Goal: Transaction & Acquisition: Purchase product/service

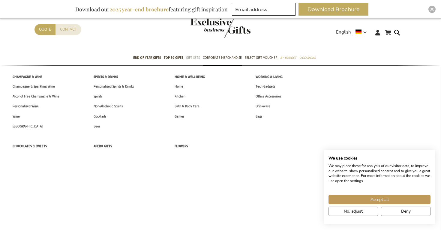
click at [189, 58] on span "Gift Sets" at bounding box center [193, 58] width 14 height 6
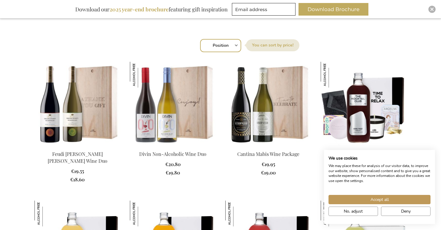
scroll to position [198, 0]
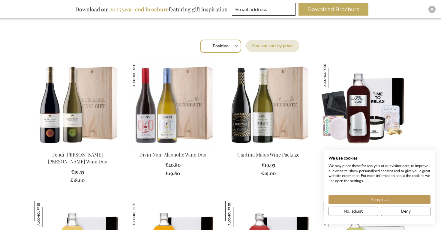
click at [236, 47] on select "Position Best Sellers Most Viewed New Biggest Saving Price: low to high Price: …" at bounding box center [220, 46] width 41 height 13
select select "price_asc"
click at [200, 40] on select "Position Best Sellers Most Viewed New Biggest Saving Price: low to high Price: …" at bounding box center [220, 46] width 41 height 13
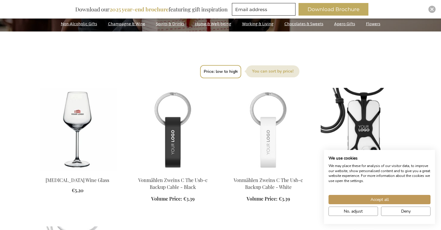
scroll to position [170, 0]
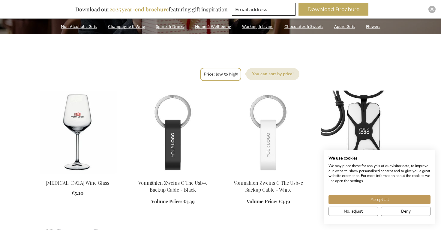
click at [79, 126] on img at bounding box center [77, 133] width 86 height 84
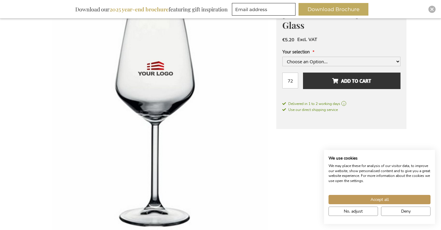
scroll to position [103, 0]
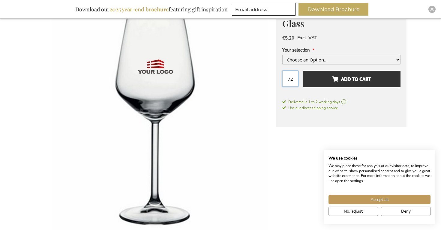
click at [294, 71] on input "72" at bounding box center [290, 79] width 16 height 16
click at [301, 55] on select "Choose an Option... Full Colour Print +€1.20 1 Colour Print" at bounding box center [341, 60] width 118 height 10
select select "1519"
click at [282, 64] on select "Choose an Option... Full Colour Print +€1.20 1 Colour Print" at bounding box center [341, 60] width 118 height 10
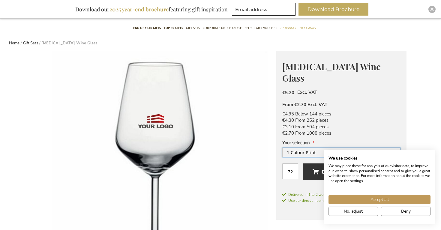
scroll to position [48, 0]
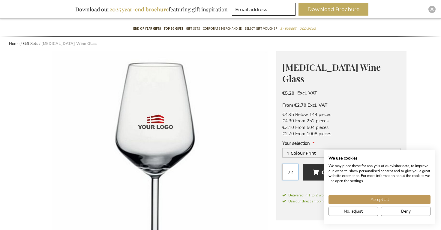
click at [293, 164] on input "72" at bounding box center [290, 172] width 16 height 16
type input "7"
type input "1"
click at [341, 210] on button "No, adjust" at bounding box center [352, 211] width 49 height 9
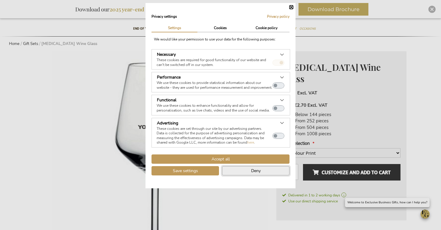
click at [254, 174] on span "Deny" at bounding box center [256, 171] width 10 height 6
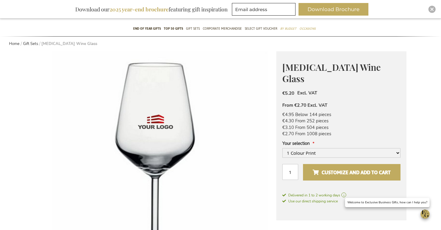
click at [321, 168] on span "Customize and add to cart" at bounding box center [351, 173] width 78 height 10
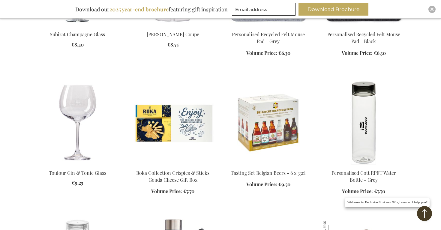
scroll to position [596, 0]
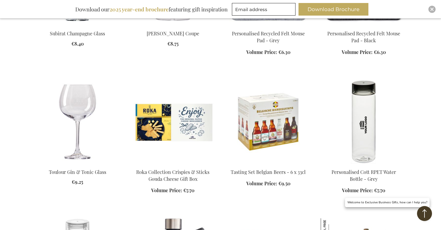
click at [267, 139] on img at bounding box center [268, 122] width 86 height 84
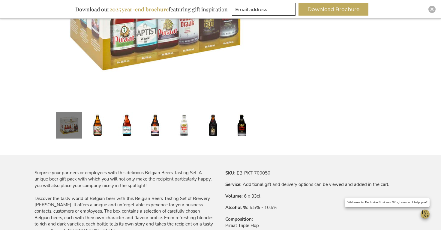
scroll to position [237, 0]
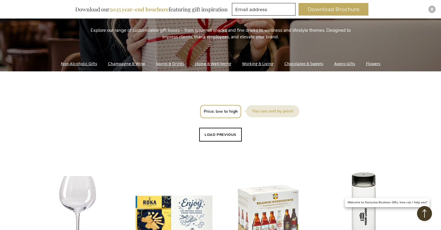
scroll to position [113, 0]
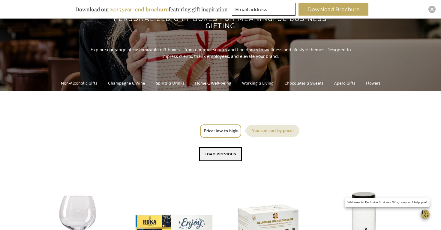
click at [229, 154] on button "Load previous" at bounding box center [220, 154] width 43 height 14
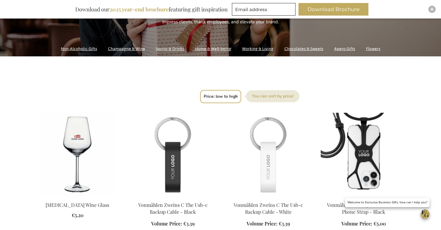
scroll to position [153, 0]
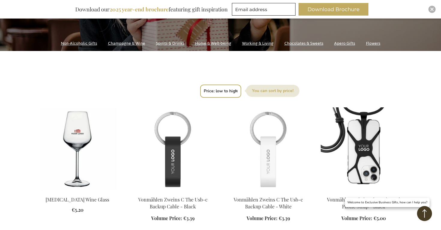
click at [83, 155] on img at bounding box center [77, 149] width 86 height 84
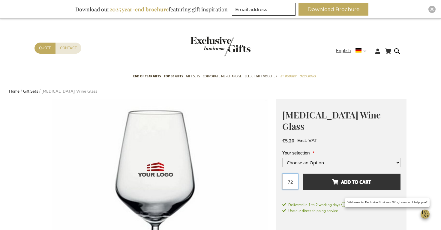
drag, startPoint x: 295, startPoint y: 174, endPoint x: 259, endPoint y: 183, distance: 37.1
type input "7"
type input "2"
type input "1"
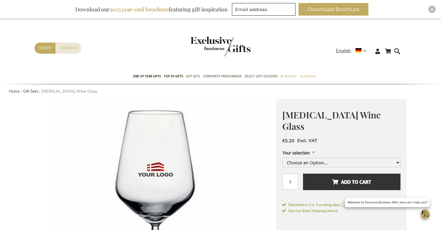
click at [368, 150] on div "Your selection Choose an Option... Full Colour Print +€1.20 1 Colour Print" at bounding box center [341, 159] width 118 height 18
click at [366, 158] on select "Choose an Option... Full Colour Print +€1.20 1 Colour Print" at bounding box center [341, 163] width 118 height 10
click at [282, 167] on select "Choose an Option... Full Colour Print +€1.20 1 Colour Print" at bounding box center [341, 163] width 118 height 10
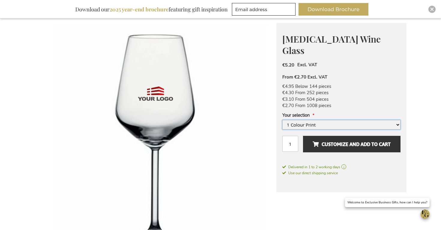
scroll to position [82, 0]
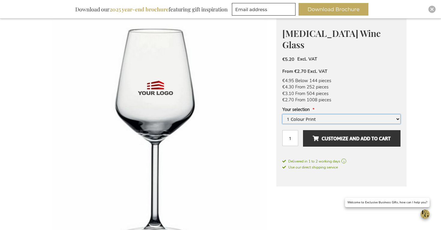
click at [348, 114] on select "Choose an Option... Full Colour Print +€1.20 1 Colour Print" at bounding box center [341, 119] width 118 height 10
select select "1518"
click at [282, 114] on select "Choose an Option... Full Colour Print +€1.20 1 Colour Print" at bounding box center [341, 119] width 118 height 10
click at [337, 134] on span "Customize and add to cart" at bounding box center [351, 139] width 78 height 10
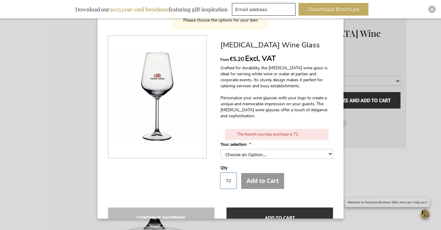
click at [229, 182] on input "72" at bounding box center [228, 181] width 16 height 16
click at [252, 180] on div "Add to Cart" at bounding box center [262, 177] width 43 height 24
click at [249, 157] on select "Choose an Option... Full Colour Print +€1.20 1 Colour Print" at bounding box center [276, 154] width 112 height 10
select select "1518"
click at [220, 149] on select "Choose an Option... Full Colour Print +€1.20 1 Colour Print" at bounding box center [276, 154] width 112 height 10
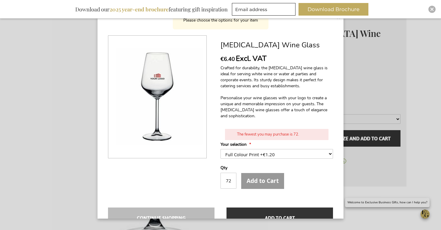
click at [253, 184] on div "Add to Cart" at bounding box center [262, 177] width 43 height 24
click at [232, 182] on input "72" at bounding box center [228, 181] width 16 height 16
click at [258, 182] on div "Add to Cart" at bounding box center [262, 177] width 43 height 24
click at [359, 130] on div "× Please choose the options for your item Allegra Wine Glass From €6.40 Excl. V…" at bounding box center [220, 115] width 441 height 230
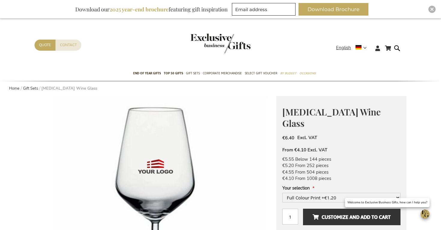
scroll to position [0, 0]
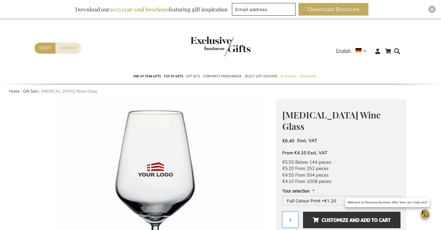
click at [290, 212] on input "1" at bounding box center [290, 220] width 16 height 16
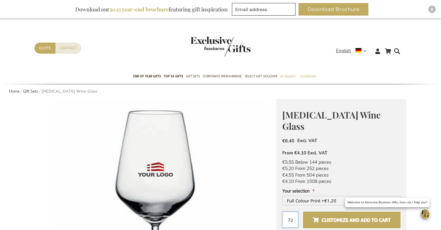
type input "72"
click at [317, 215] on span "Customize and add to cart" at bounding box center [351, 220] width 78 height 10
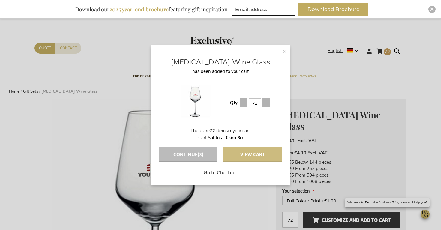
click at [250, 154] on button "View Cart" at bounding box center [252, 154] width 58 height 15
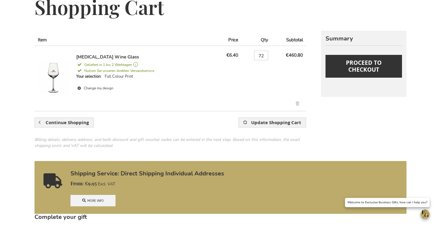
scroll to position [93, 0]
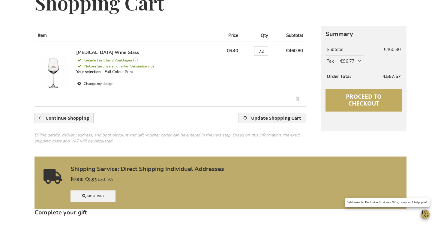
click at [359, 92] on button "Proceed to Checkout" at bounding box center [363, 100] width 76 height 23
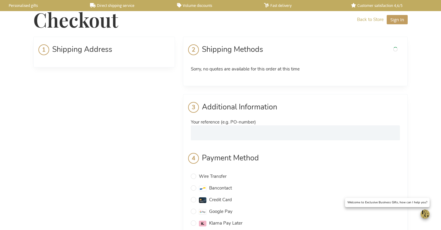
select select "BE"
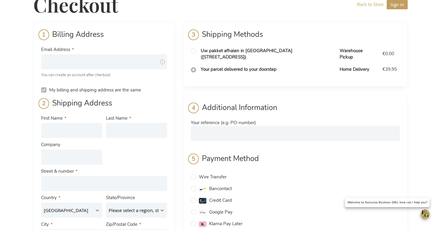
scroll to position [13, 0]
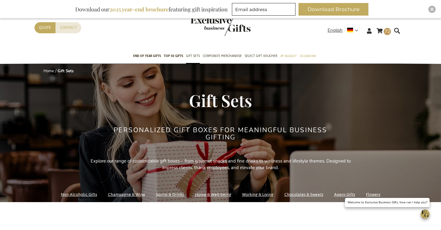
scroll to position [32, 0]
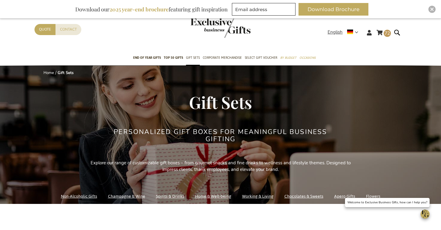
select select "price_asc"
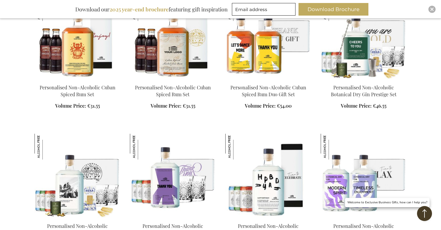
scroll to position [714, 0]
